Goal: Task Accomplishment & Management: Use online tool/utility

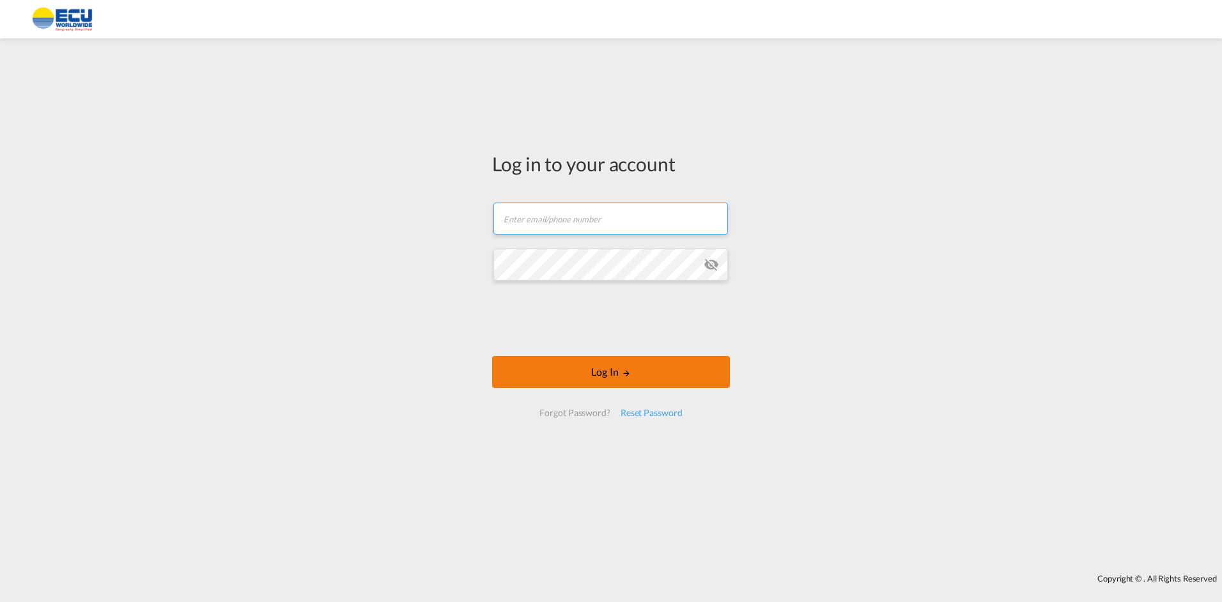
type input "[PERSON_NAME][EMAIL_ADDRESS][DOMAIN_NAME]"
click at [594, 372] on button "Log In" at bounding box center [611, 372] width 238 height 32
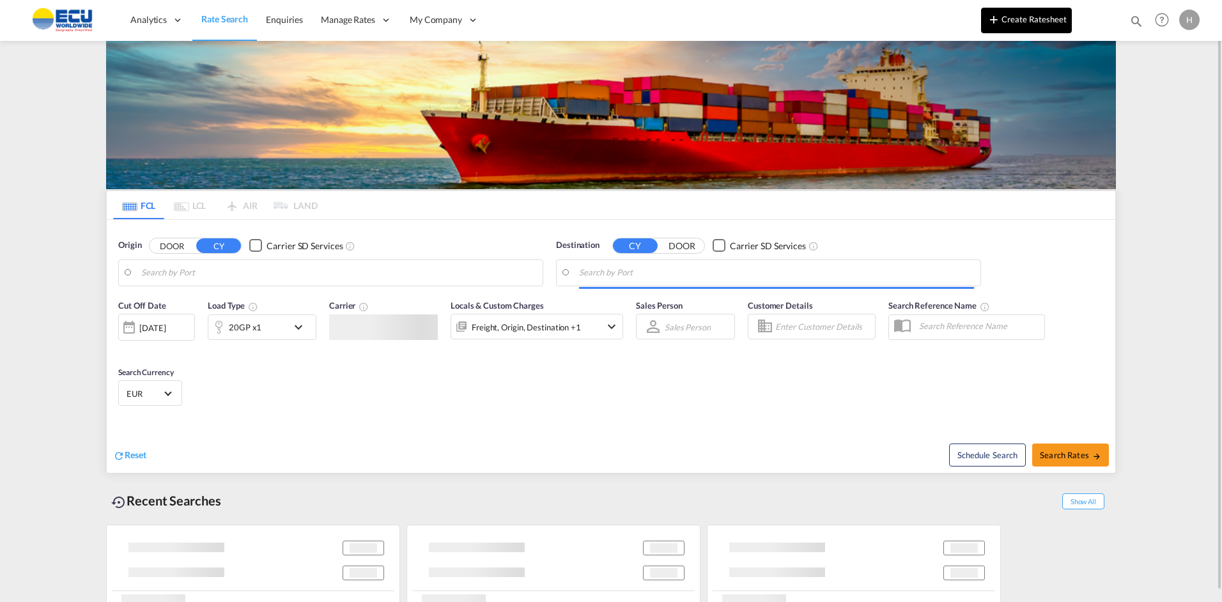
click at [1039, 18] on button "Create Ratesheet" at bounding box center [1026, 21] width 91 height 26
